Goal: Information Seeking & Learning: Learn about a topic

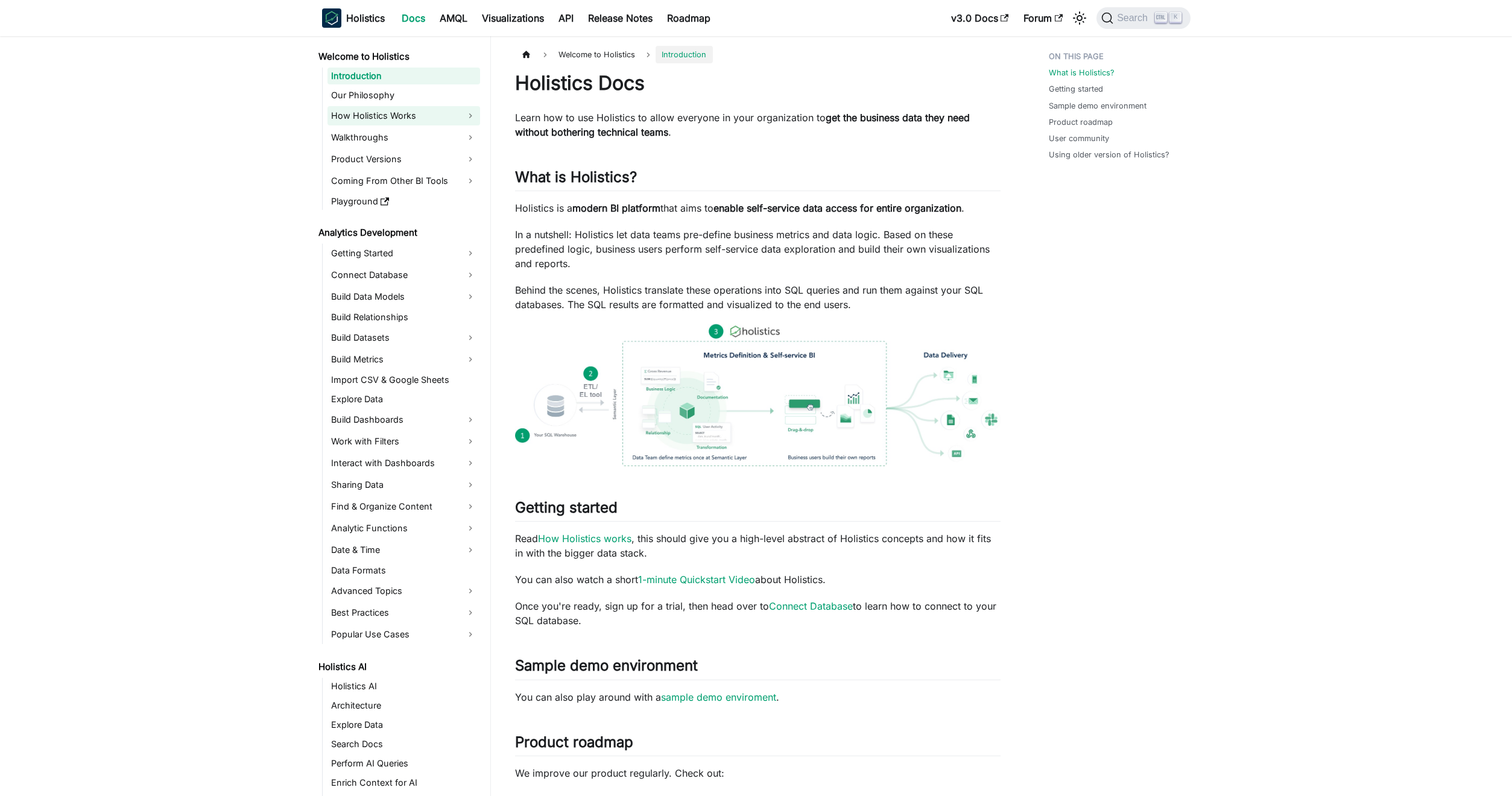
click at [428, 116] on link "How Holistics Works" at bounding box center [403, 116] width 152 height 19
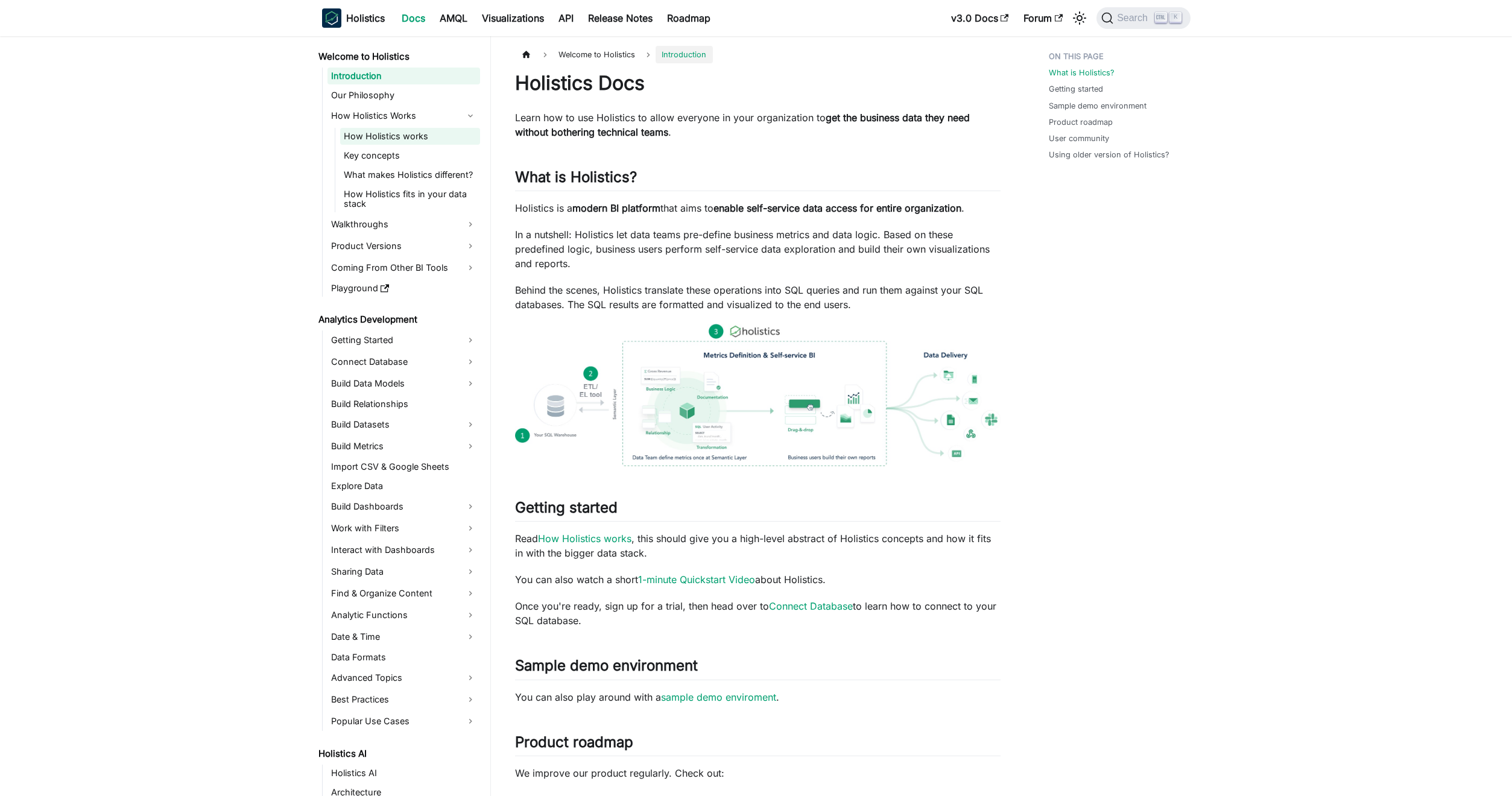
click at [406, 134] on link "How Holistics works" at bounding box center [409, 136] width 140 height 17
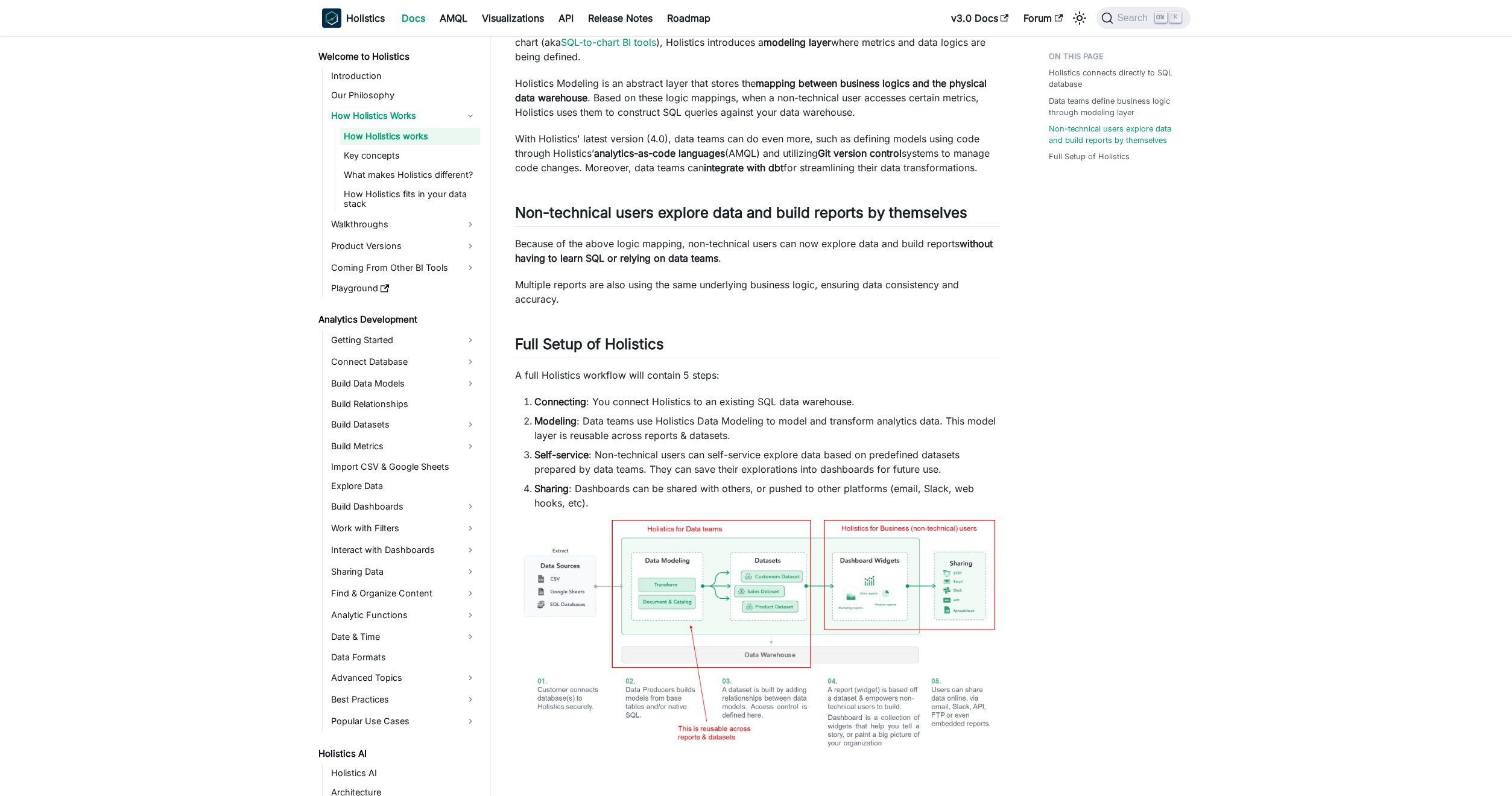
scroll to position [442, 0]
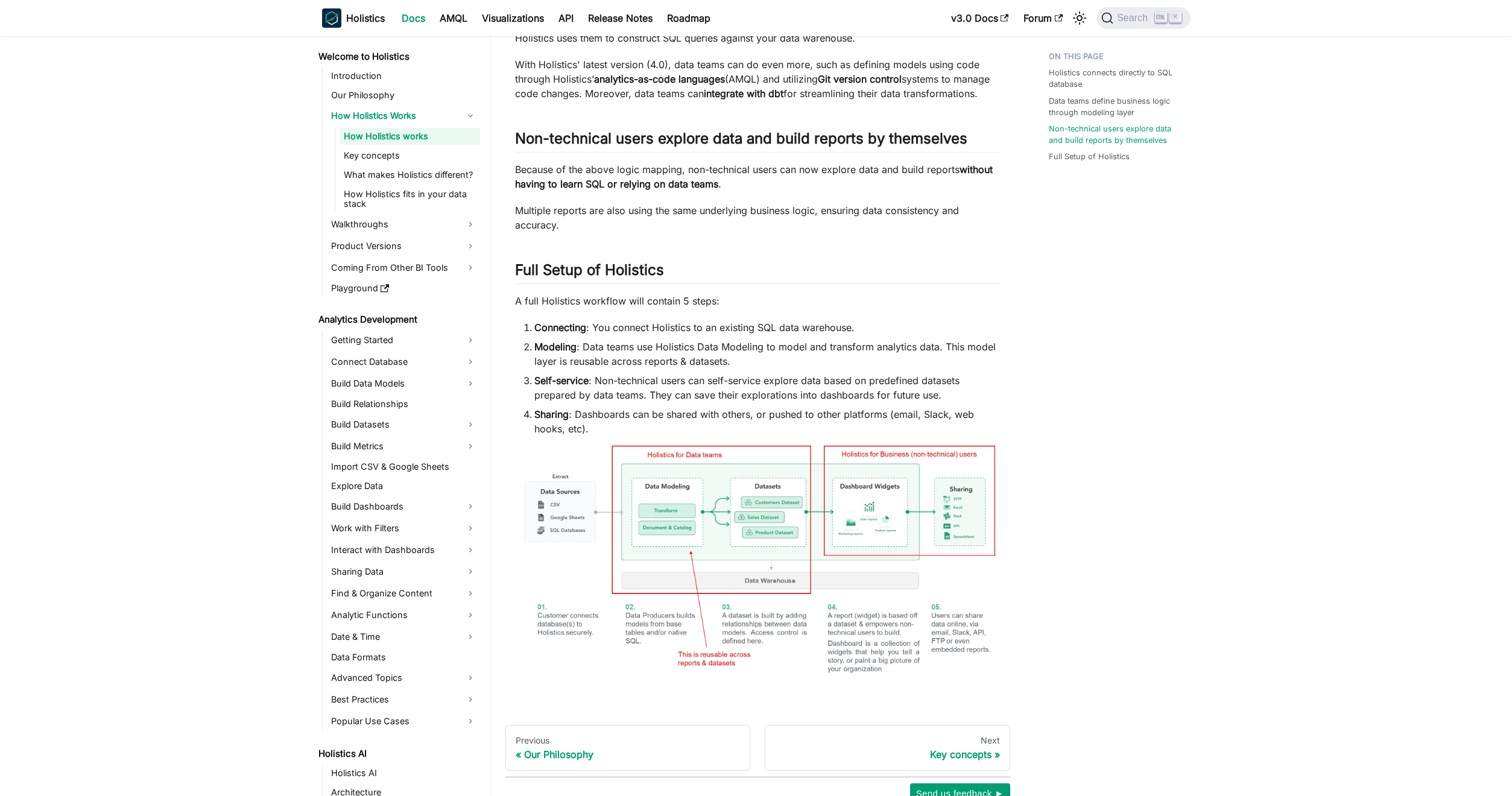
click at [705, 542] on img at bounding box center [757, 569] width 485 height 247
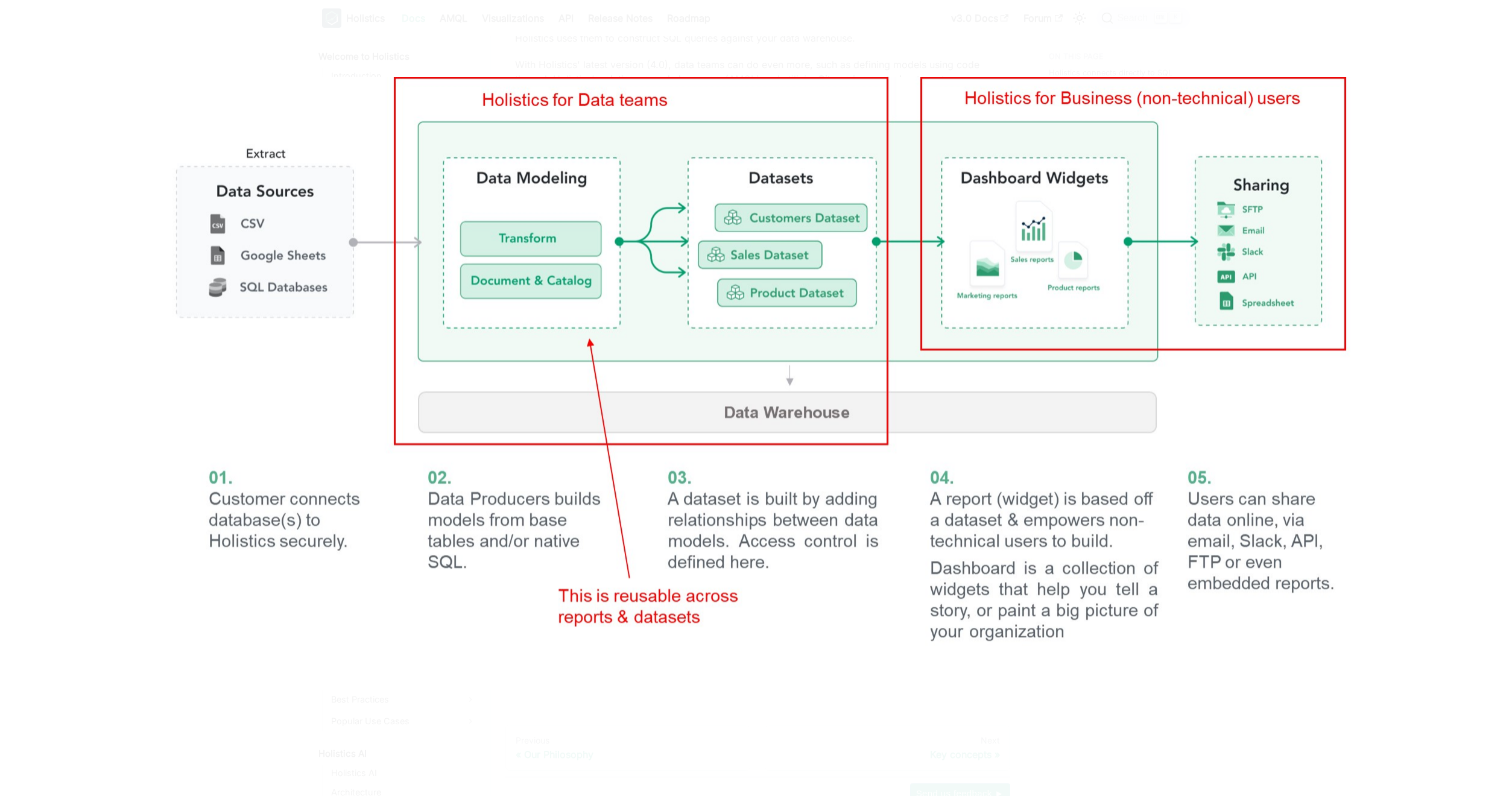
click at [1393, 54] on div at bounding box center [756, 398] width 1512 height 796
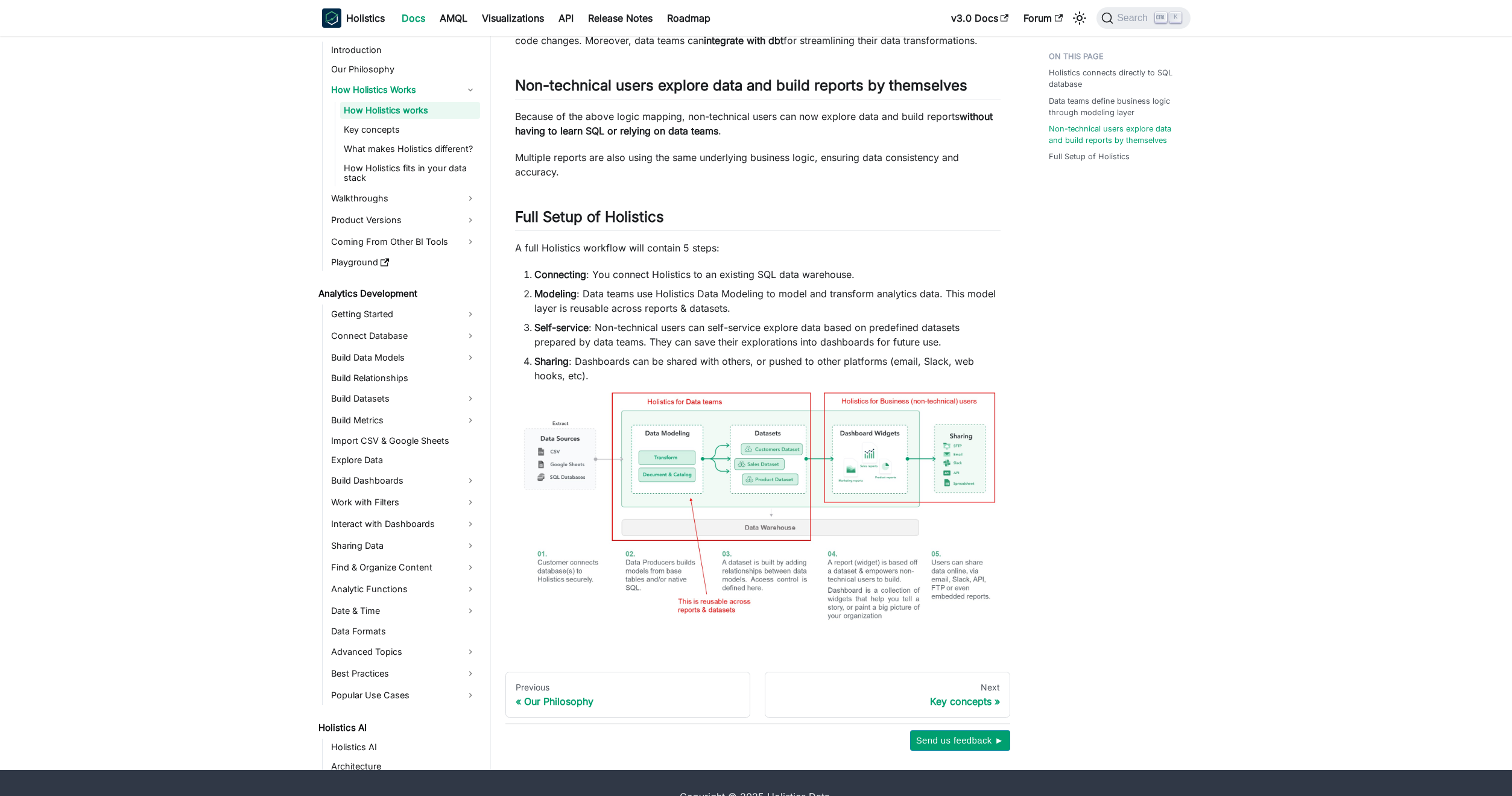
scroll to position [536, 0]
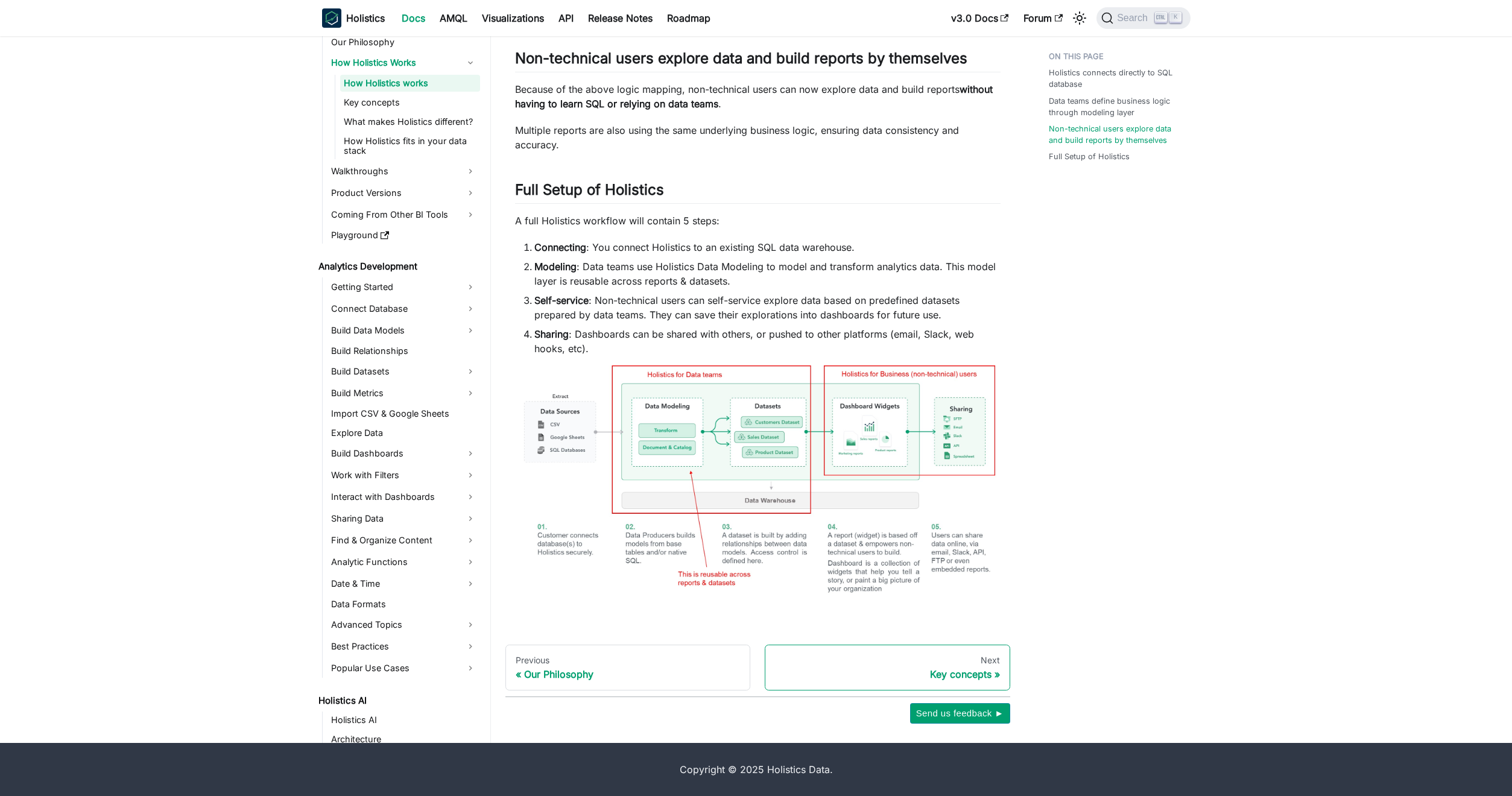
click at [983, 678] on div "Key concepts" at bounding box center [887, 674] width 225 height 12
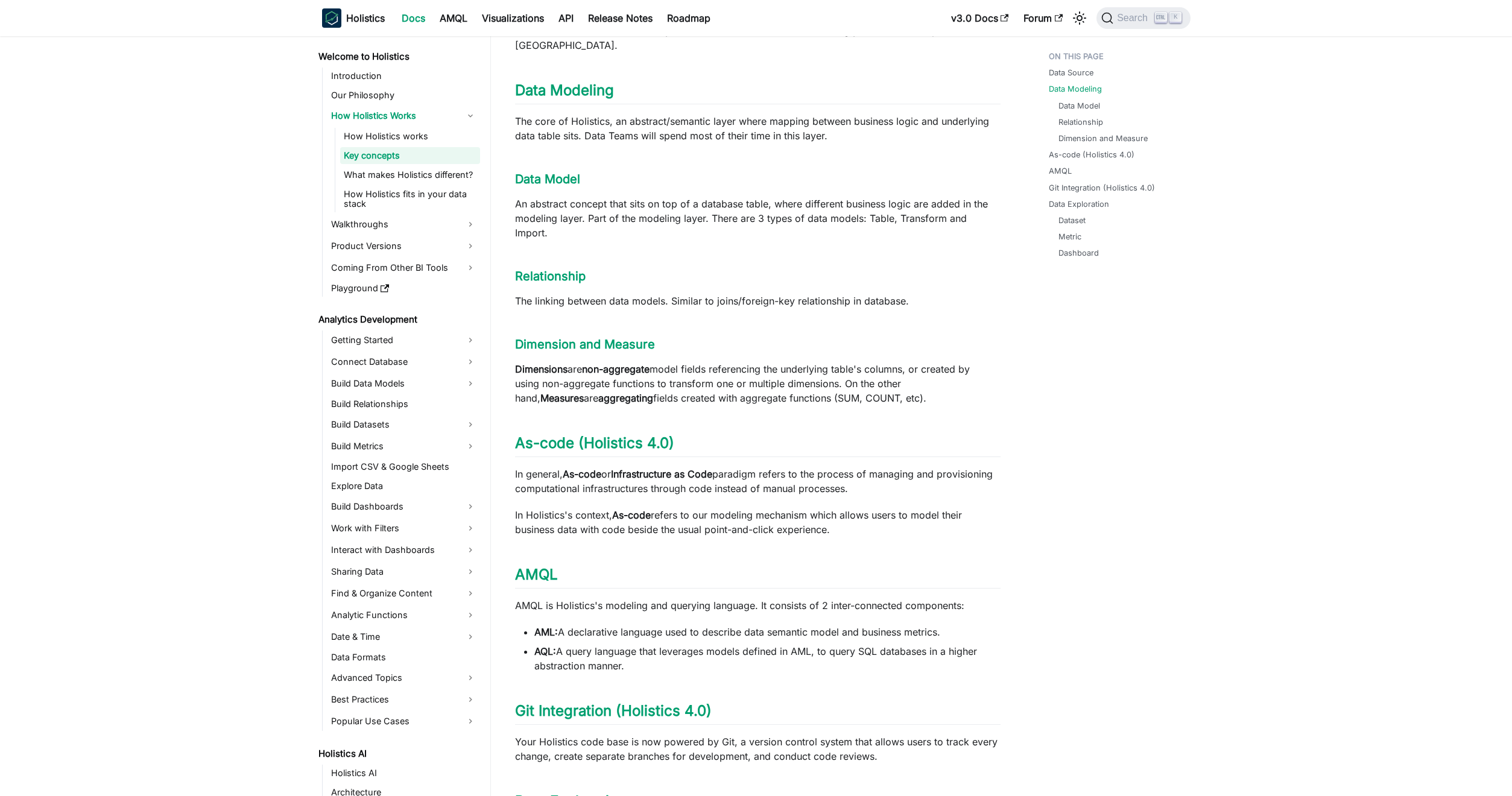
scroll to position [885, 0]
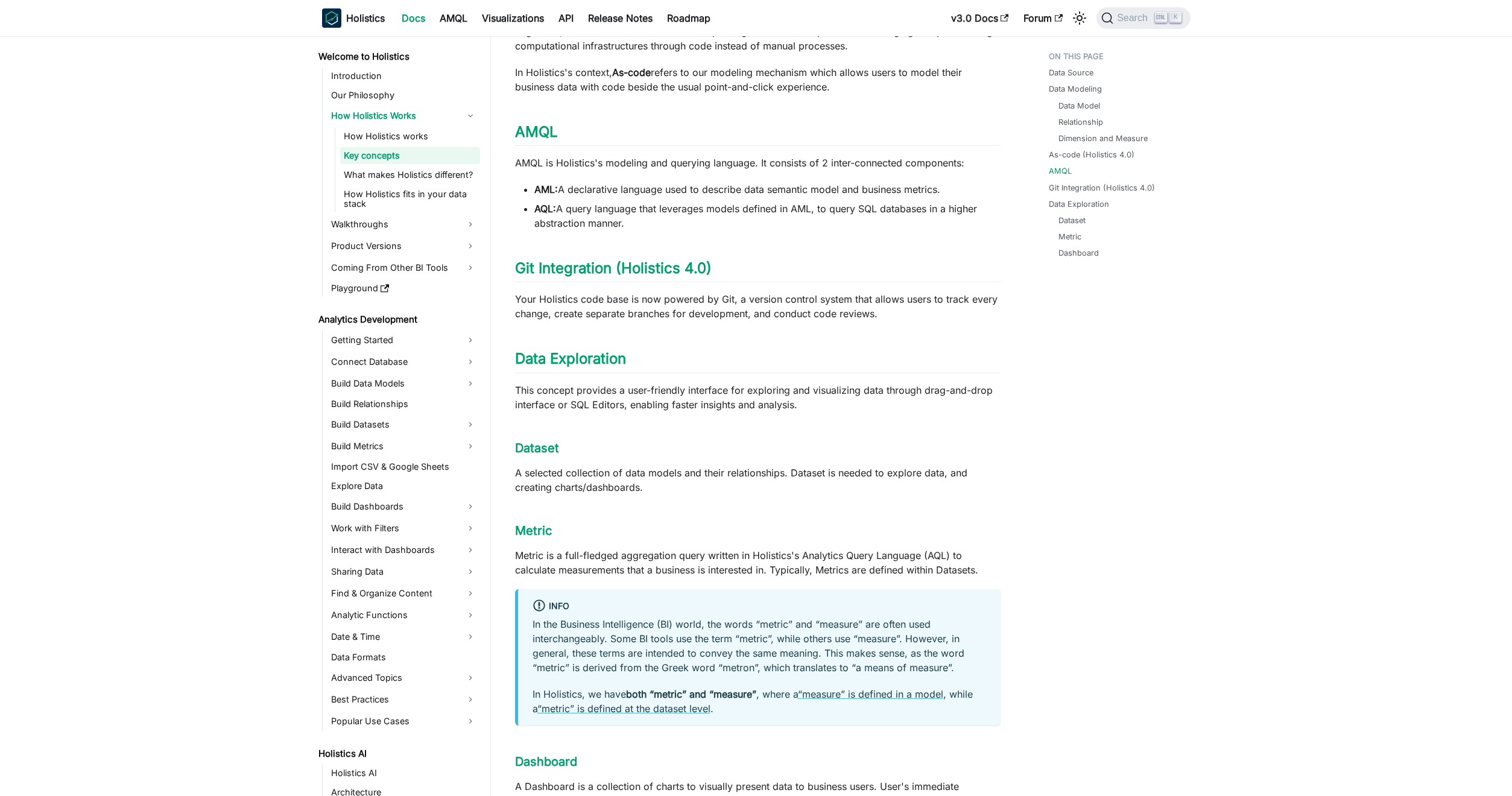
click at [543, 183] on strong "AML:" at bounding box center [546, 189] width 24 height 12
click at [542, 183] on strong "AML:" at bounding box center [546, 189] width 24 height 12
drag, startPoint x: 543, startPoint y: 163, endPoint x: 954, endPoint y: 185, distance: 411.6
click at [954, 201] on li "AQL: A query language that leverages models defined in AML, to query SQL databa…" at bounding box center [767, 215] width 466 height 29
click at [536, 123] on link "AMQL" at bounding box center [536, 132] width 43 height 17
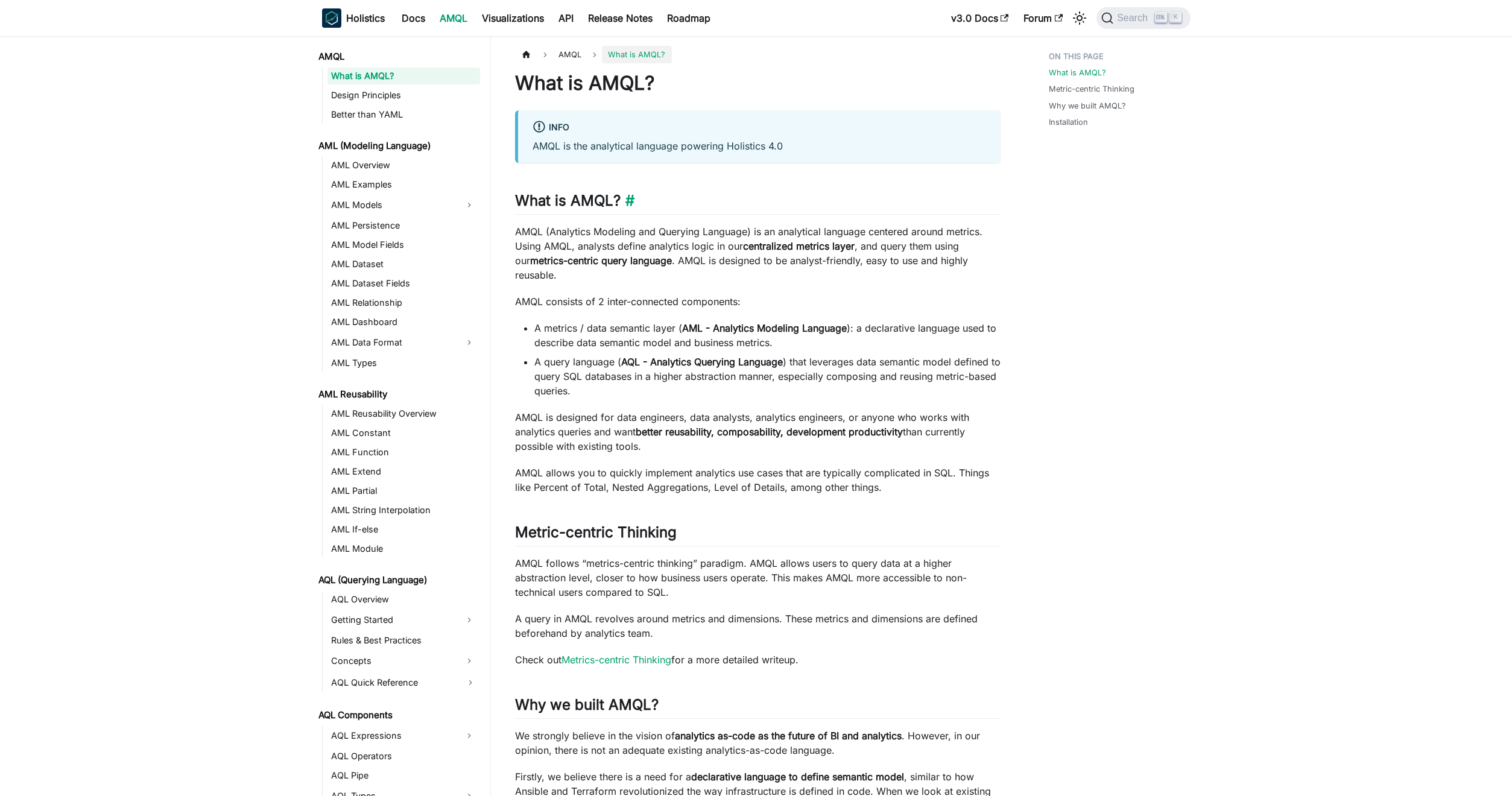
click at [599, 204] on h2 "What is AMQL? ​" at bounding box center [757, 203] width 485 height 23
click at [602, 204] on h2 "What is AMQL? ​" at bounding box center [757, 203] width 485 height 23
drag, startPoint x: 603, startPoint y: 204, endPoint x: 1129, endPoint y: 557, distance: 633.5
click at [1129, 557] on div "What is AMQL? Metric-centric Thinking Why we built AMQL? Installation" at bounding box center [1114, 584] width 178 height 1077
click at [598, 206] on h2 "What is AMQL? ​" at bounding box center [757, 203] width 485 height 23
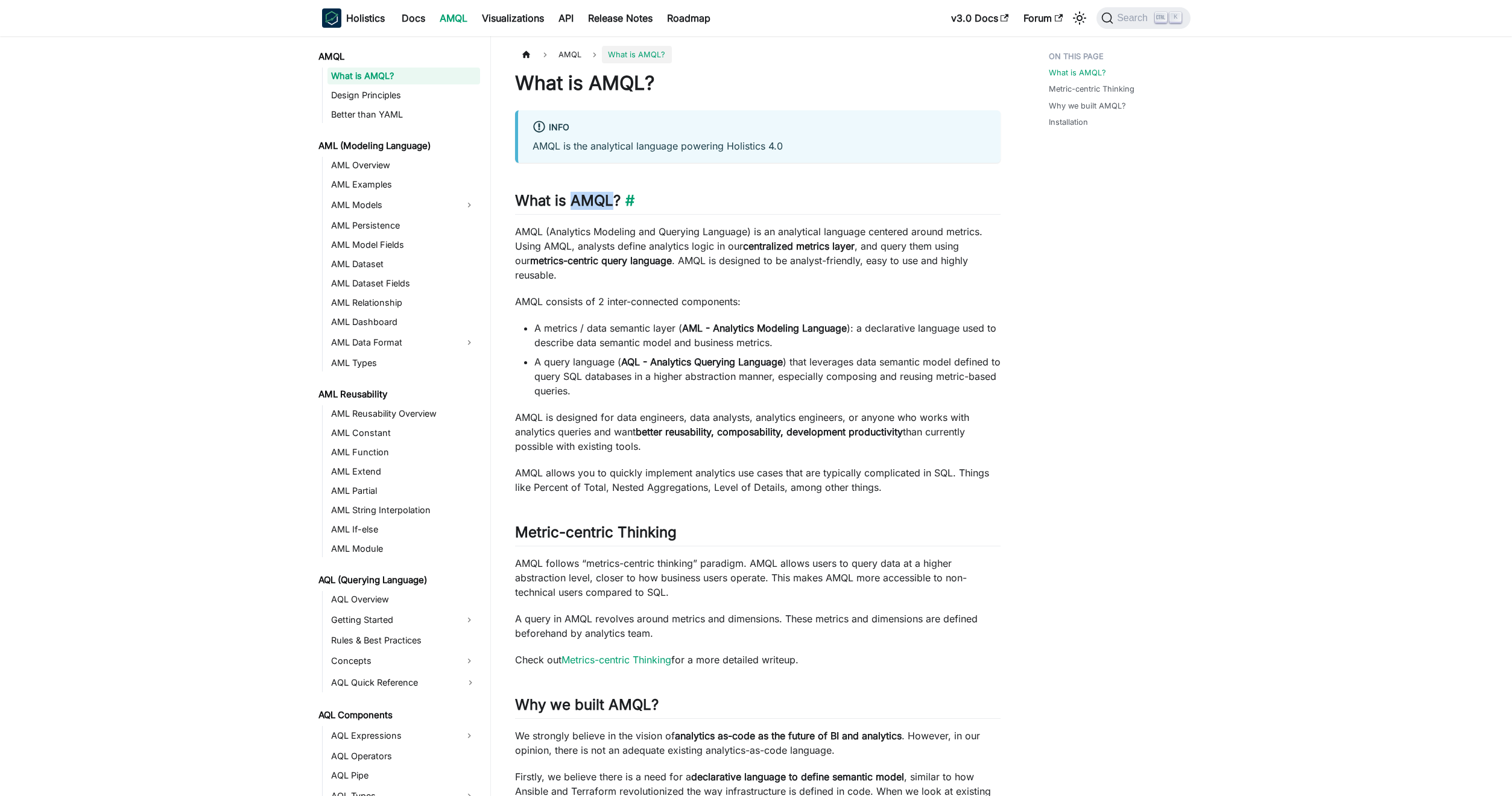
click at [598, 206] on h2 "What is AMQL? ​" at bounding box center [757, 203] width 485 height 23
